Goal: Task Accomplishment & Management: Complete application form

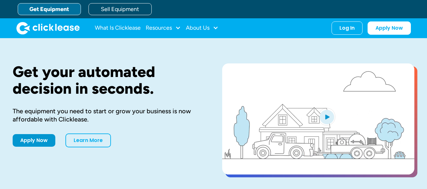
click at [65, 12] on link "Get Equipment" at bounding box center [49, 9] width 63 height 12
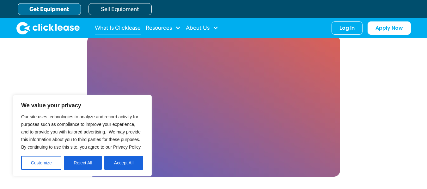
scroll to position [1756, 0]
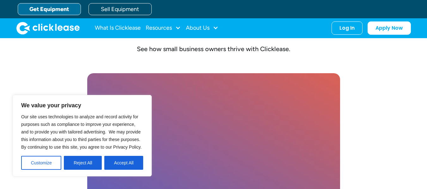
click at [48, 9] on link "Get Equipment" at bounding box center [49, 9] width 63 height 12
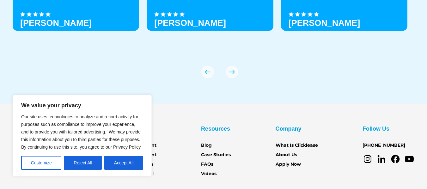
scroll to position [2256, 0]
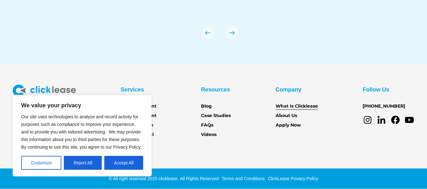
click at [307, 106] on link "What Is Clicklease" at bounding box center [296, 106] width 42 height 7
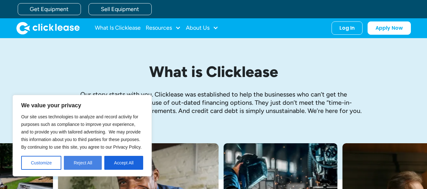
click at [87, 163] on button "Reject All" at bounding box center [83, 163] width 38 height 14
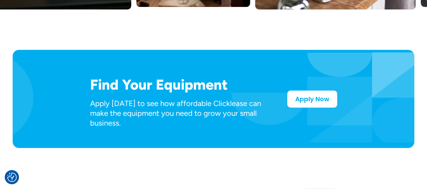
scroll to position [317, 0]
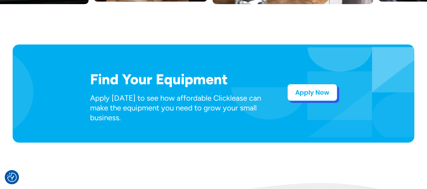
click at [303, 99] on link "Apply Now" at bounding box center [312, 92] width 50 height 17
